Goal: Transaction & Acquisition: Purchase product/service

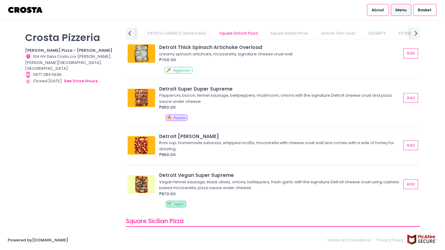
click at [193, 137] on div "Detroit [PERSON_NAME]" at bounding box center [280, 136] width 242 height 7
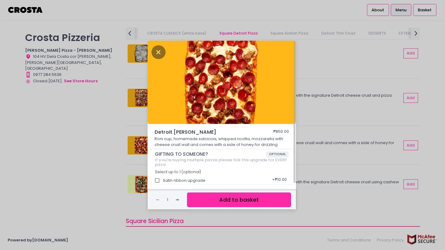
scroll to position [2, 0]
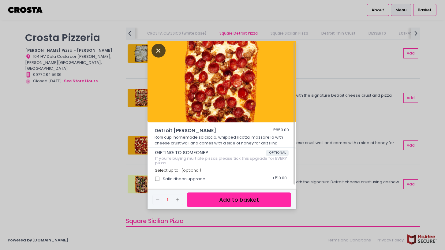
click at [161, 54] on icon "Close" at bounding box center [159, 51] width 14 height 14
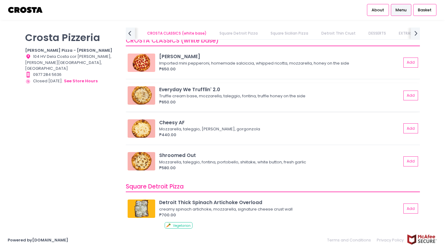
scroll to position [605, 0]
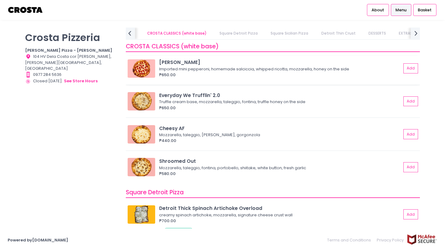
click at [181, 69] on div "Imported mini pepperoni, homemade salciccia, whipped ricotta, mozzarella, honey…" at bounding box center [279, 69] width 240 height 6
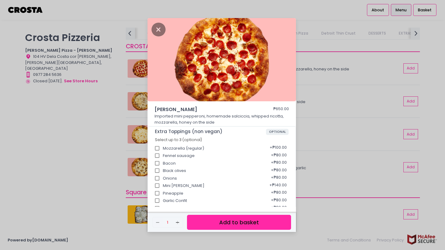
scroll to position [1, 0]
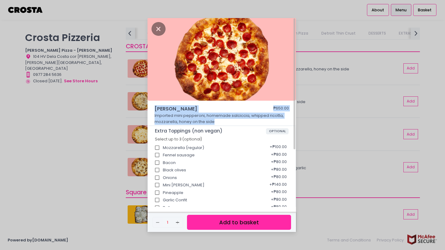
drag, startPoint x: 155, startPoint y: 108, endPoint x: 212, endPoint y: 121, distance: 58.6
click at [214, 122] on div "[PERSON_NAME] ₱650.00 Imported mini pepperoni, homemade [PERSON_NAME], whipped …" at bounding box center [222, 115] width 148 height 21
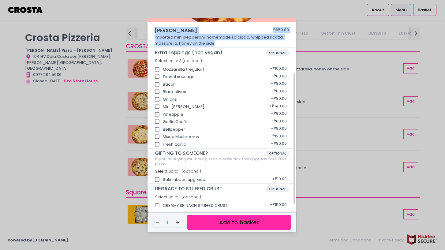
scroll to position [83, 0]
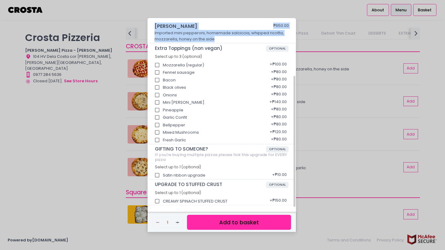
click at [204, 153] on div "If you're buying multiple pizzas please tick this upgrade for EVERY pizza" at bounding box center [222, 156] width 134 height 9
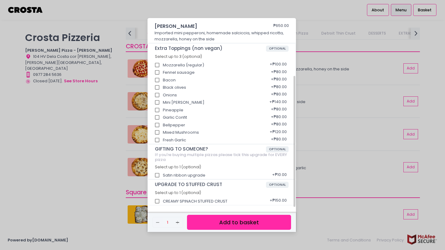
click at [204, 153] on div "If you're buying multiple pizzas please tick this upgrade for EVERY pizza" at bounding box center [222, 156] width 134 height 9
click at [232, 220] on button "Add to basket" at bounding box center [239, 222] width 104 height 15
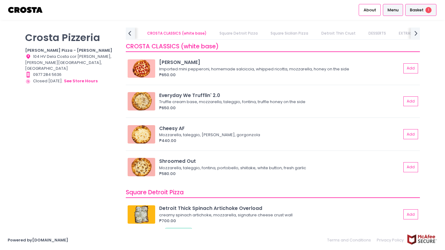
click at [417, 10] on span "Basket" at bounding box center [417, 10] width 14 height 6
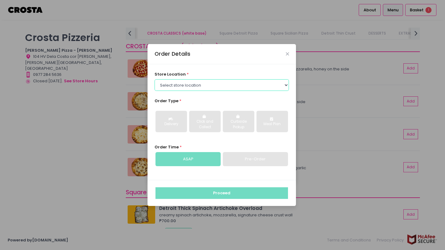
click at [240, 88] on select "Select store location [PERSON_NAME] Pizza - [PERSON_NAME] Pizza - [GEOGRAPHIC_D…" at bounding box center [222, 85] width 135 height 12
select select "5fabb2e53664a8677beaeb89"
click at [155, 79] on select "Select store location [PERSON_NAME] Pizza - [PERSON_NAME] Pizza - [GEOGRAPHIC_D…" at bounding box center [222, 85] width 135 height 12
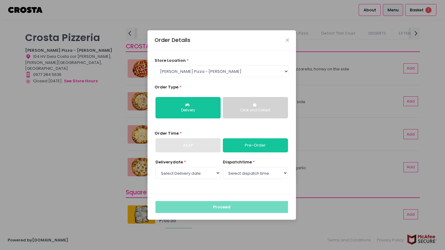
click at [252, 111] on div "Click and Collect" at bounding box center [255, 111] width 57 height 6
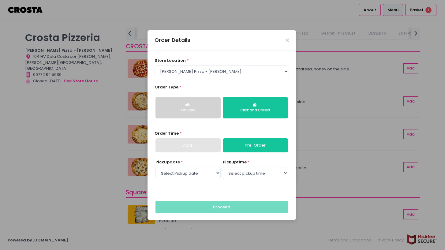
click at [198, 107] on button "Delivery" at bounding box center [188, 107] width 65 height 21
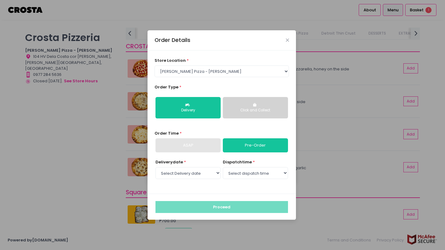
click at [190, 148] on div "ASAP" at bounding box center [188, 145] width 65 height 14
click at [190, 171] on select "Select Delivery date [DATE] [DATE] [DATE] [DATE] [DATE]" at bounding box center [188, 173] width 65 height 12
select select "[DATE]"
click at [156, 167] on select "Select Delivery date [DATE] [DATE] [DATE] [DATE] [DATE]" at bounding box center [188, 173] width 65 height 12
click at [244, 171] on select "Select dispatch time 12:00 PM - 12:30 PM 12:30 PM - 01:00 PM 01:00 PM - 01:30 P…" at bounding box center [255, 173] width 65 height 12
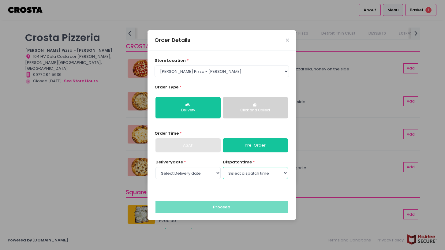
select select "12:00"
click at [223, 167] on select "Select dispatch time 12:00 PM - 12:30 PM 12:30 PM - 01:00 PM 01:00 PM - 01:30 P…" at bounding box center [255, 173] width 65 height 12
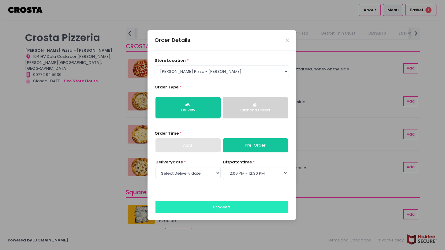
click at [224, 207] on button "Proceed" at bounding box center [222, 207] width 133 height 12
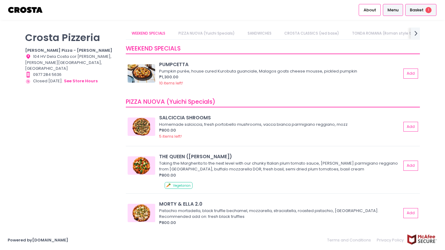
click at [414, 13] on div "Basket 1" at bounding box center [420, 10] width 31 height 12
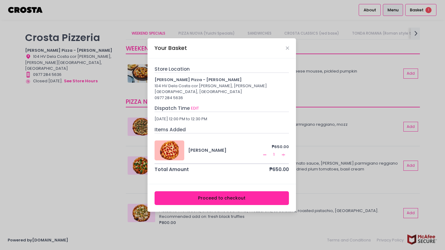
click at [206, 198] on button "Proceed to checkout" at bounding box center [222, 198] width 135 height 14
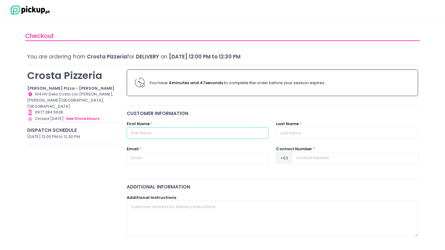
click at [169, 133] on input "text" at bounding box center [198, 133] width 142 height 12
type input "[PERSON_NAME]"
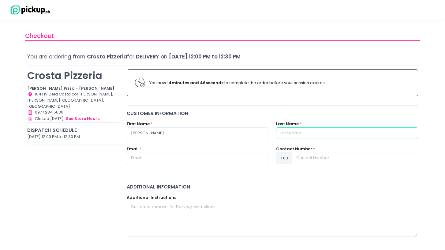
type input "suelto"
type input "09152465043"
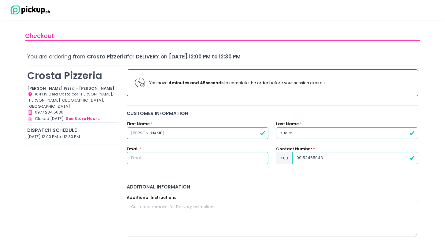
click at [176, 161] on input "text" at bounding box center [198, 158] width 142 height 12
type input "[EMAIL_ADDRESS][DOMAIN_NAME]"
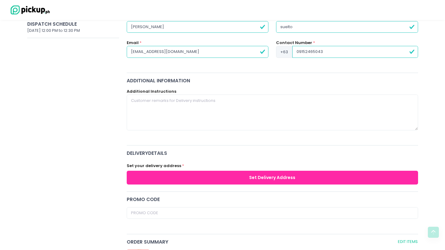
scroll to position [114, 0]
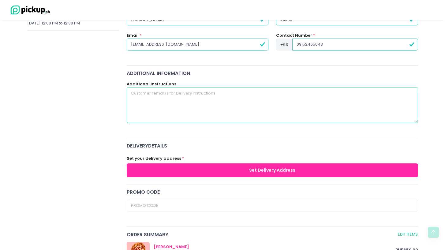
click at [202, 106] on textarea at bounding box center [272, 105] width 291 height 36
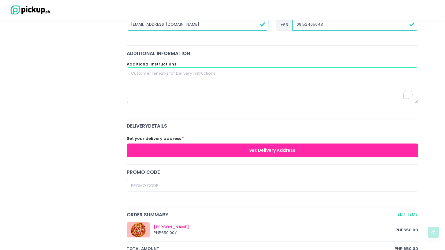
scroll to position [132, 0]
